Goal: Check status: Check status

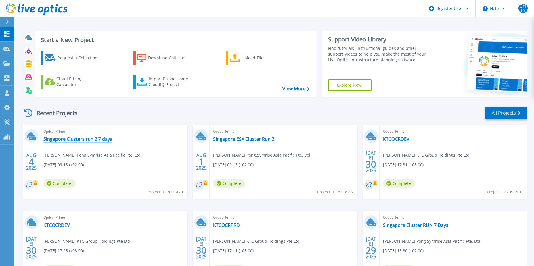
click at [95, 138] on link "Singapore Clusters run 2 7 days" at bounding box center [77, 139] width 69 height 6
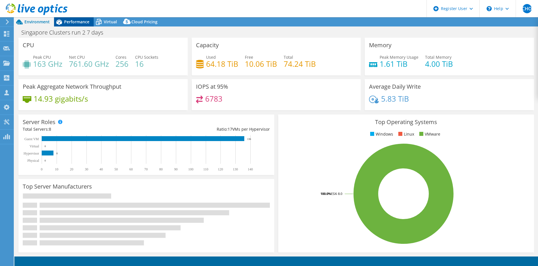
click at [83, 21] on span "Performance" at bounding box center [76, 21] width 25 height 5
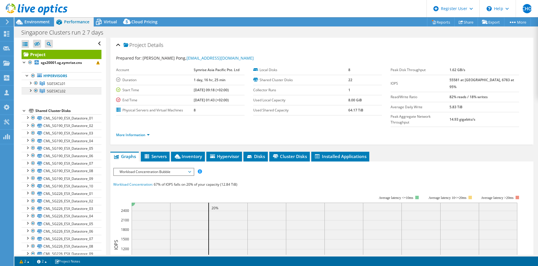
click at [57, 86] on span "SGESXCL02" at bounding box center [56, 83] width 19 height 5
